Goal: Task Accomplishment & Management: Use online tool/utility

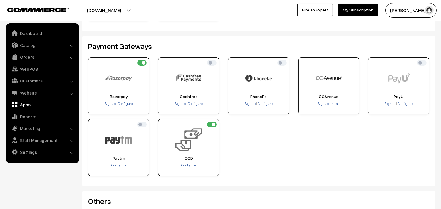
scroll to position [98, 0]
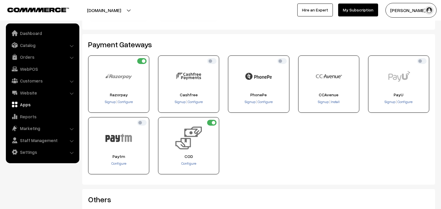
click at [410, 67] on img at bounding box center [398, 76] width 26 height 26
click at [420, 62] on input "checkbox" at bounding box center [421, 61] width 9 height 6
checkbox input "true"
click at [402, 100] on span "Configure" at bounding box center [404, 102] width 15 height 4
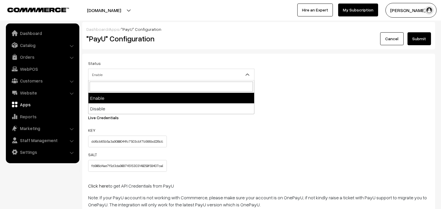
click at [116, 74] on span "Enable" at bounding box center [171, 75] width 166 height 10
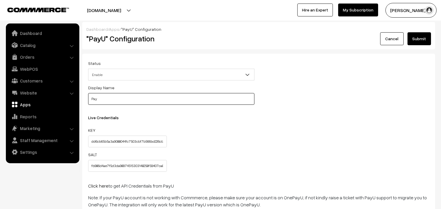
click at [111, 101] on input "Pay" at bounding box center [171, 99] width 166 height 12
drag, startPoint x: 111, startPoint y: 101, endPoint x: 65, endPoint y: 101, distance: 46.1
click at [65, 101] on body "Thank you for showing interest. Our team will call you shortly. Close annamfood…" at bounding box center [220, 128] width 441 height 257
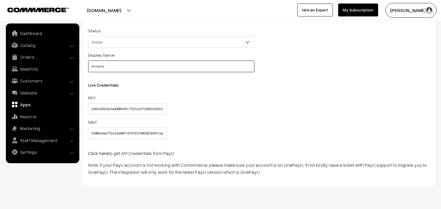
scroll to position [48, 0]
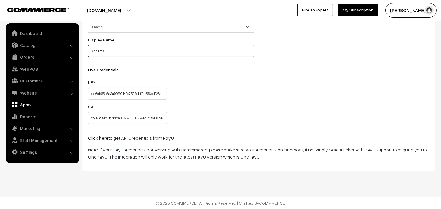
type input "Annams"
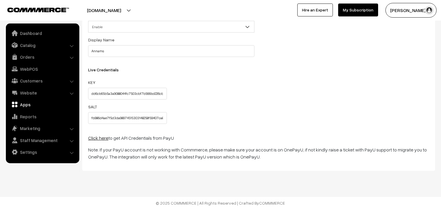
click at [95, 137] on link "Click here" at bounding box center [98, 138] width 20 height 6
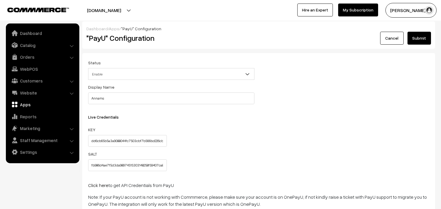
scroll to position [0, 0]
click at [411, 39] on button "Submit" at bounding box center [418, 38] width 23 height 13
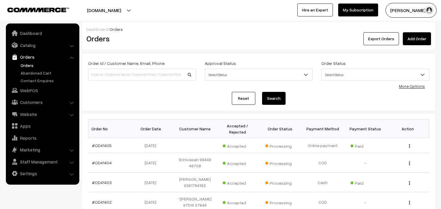
scroll to position [65, 0]
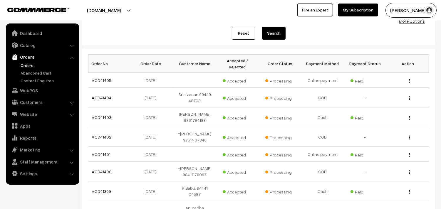
click at [25, 61] on link "Orders" at bounding box center [42, 57] width 70 height 11
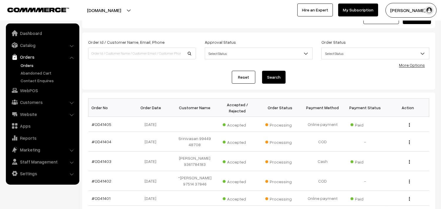
scroll to position [33, 0]
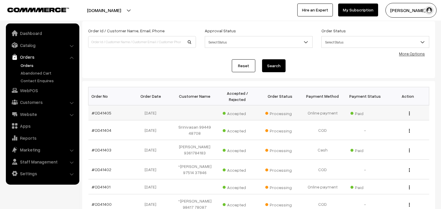
click at [105, 116] on td "#OD41405" at bounding box center [109, 112] width 43 height 15
click at [102, 113] on link "#OD41405" at bounding box center [102, 112] width 20 height 5
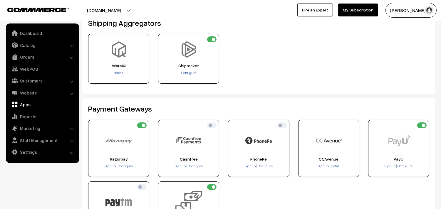
scroll to position [65, 0]
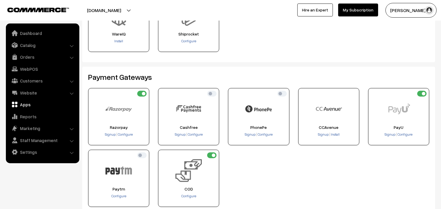
click at [422, 93] on input "checkbox" at bounding box center [421, 94] width 9 height 6
checkbox input "false"
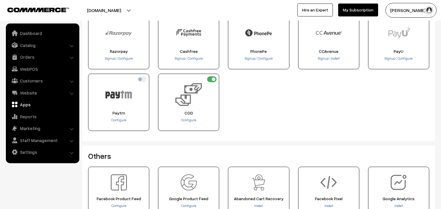
scroll to position [130, 0]
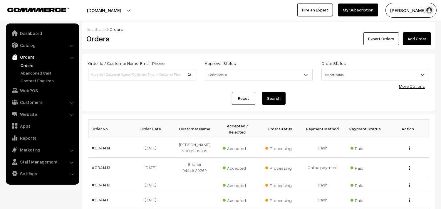
click at [18, 60] on link "Orders" at bounding box center [42, 57] width 70 height 11
click at [19, 61] on link "Orders" at bounding box center [42, 57] width 70 height 11
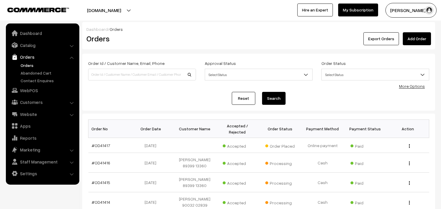
click at [31, 63] on link "Orders" at bounding box center [48, 65] width 58 height 6
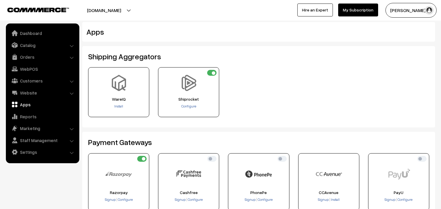
scroll to position [130, 0]
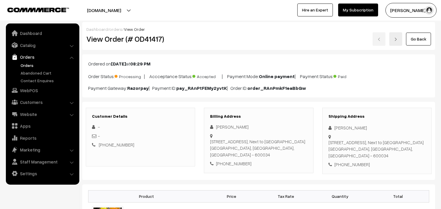
click at [405, 40] on div "Go Back" at bounding box center [317, 39] width 227 height 14
click at [413, 37] on link "Go Back" at bounding box center [418, 39] width 25 height 13
